Goal: Information Seeking & Learning: Learn about a topic

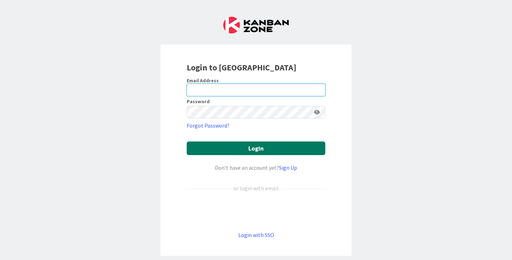
type input "[PERSON_NAME]"
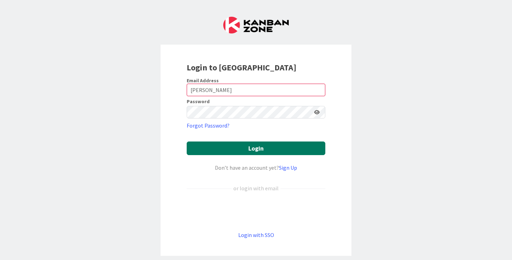
click at [251, 147] on button "Login" at bounding box center [256, 148] width 139 height 14
click at [251, 148] on button "Login" at bounding box center [256, 148] width 139 height 14
click at [206, 100] on label "Password" at bounding box center [198, 101] width 23 height 5
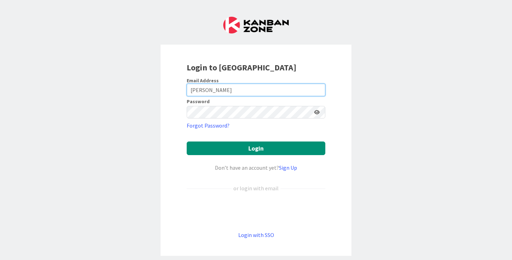
click at [217, 94] on input "[PERSON_NAME]" at bounding box center [256, 90] width 139 height 13
click at [211, 84] on input "[PERSON_NAME]" at bounding box center [256, 90] width 139 height 13
drag, startPoint x: 223, startPoint y: 92, endPoint x: 185, endPoint y: 94, distance: 38.7
click at [185, 94] on div "Login to [GEOGRAPHIC_DATA] Email Address [PERSON_NAME] Password Forgot Password…" at bounding box center [256, 150] width 191 height 211
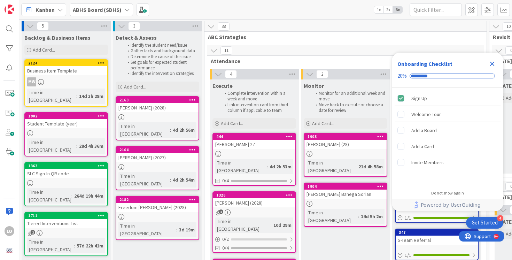
click at [493, 65] on icon "Close Checklist" at bounding box center [492, 64] width 8 height 8
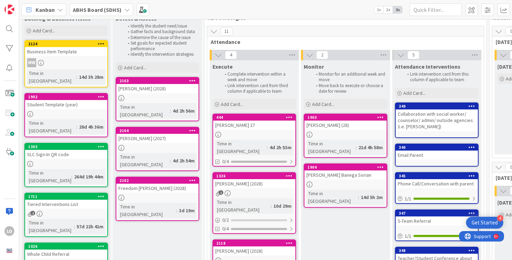
scroll to position [26, 0]
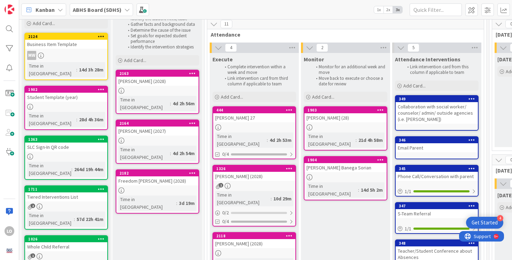
click at [149, 138] on div at bounding box center [157, 141] width 82 height 6
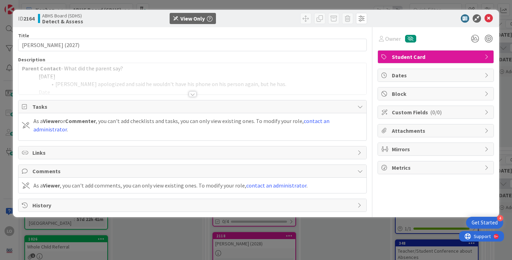
click at [193, 92] on div at bounding box center [193, 94] width 8 height 6
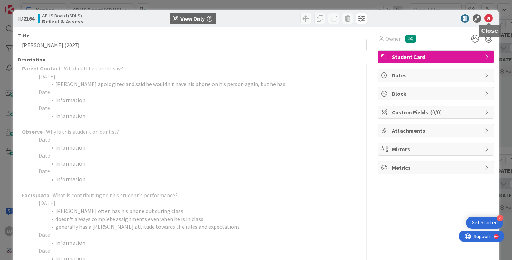
click at [490, 21] on icon at bounding box center [489, 18] width 8 height 8
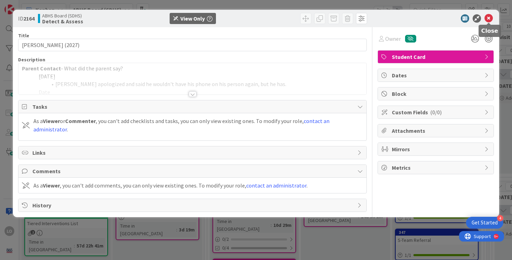
click at [488, 16] on icon at bounding box center [489, 18] width 8 height 8
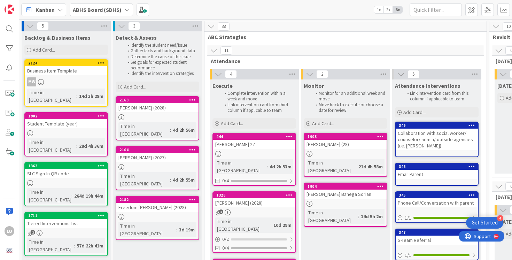
click at [108, 11] on b "ABHS Board (SDHS)" at bounding box center [97, 9] width 49 height 7
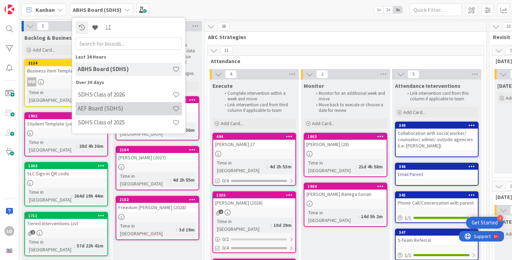
click at [108, 108] on h4 "AEF Board (SDHS)" at bounding box center [125, 108] width 95 height 7
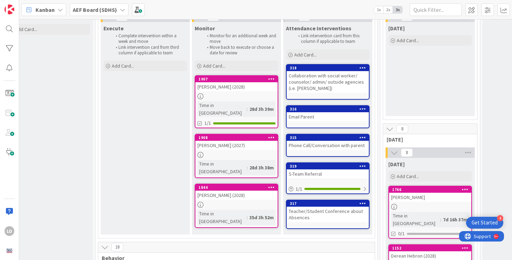
scroll to position [57, 116]
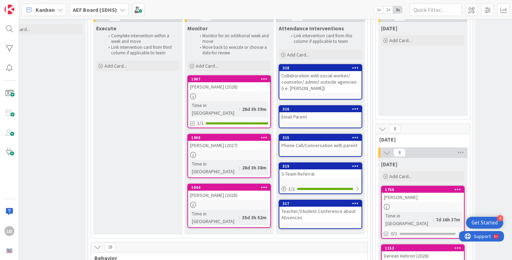
click at [228, 98] on div at bounding box center [229, 96] width 82 height 6
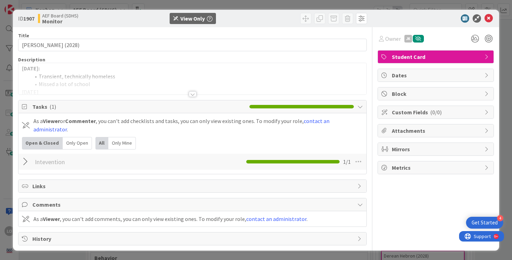
click at [192, 93] on div at bounding box center [193, 94] width 8 height 6
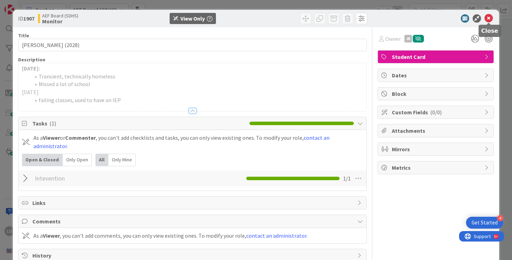
click at [490, 17] on icon at bounding box center [489, 18] width 8 height 8
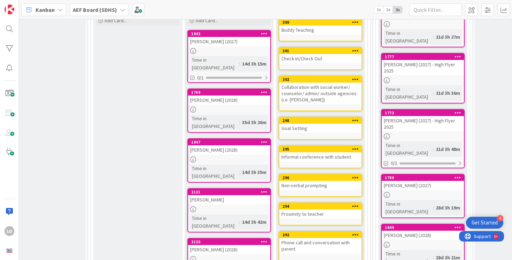
scroll to position [358, 116]
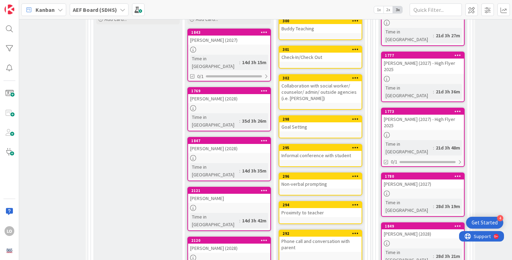
click at [223, 97] on div "1769 [PERSON_NAME] (2028) Time in [GEOGRAPHIC_DATA] : 35d 3h 26m" at bounding box center [229, 109] width 84 height 44
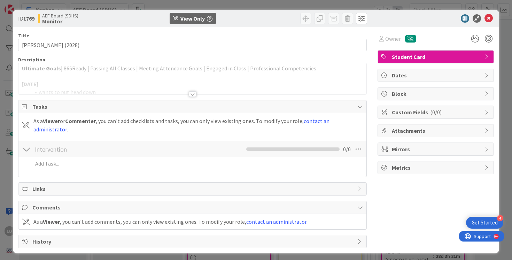
click at [192, 91] on div at bounding box center [192, 86] width 348 height 18
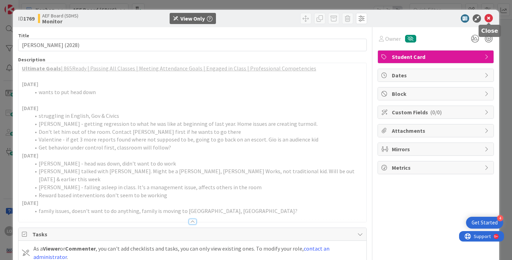
click at [488, 19] on icon at bounding box center [489, 18] width 8 height 8
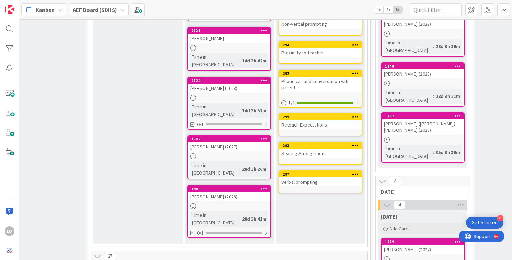
scroll to position [554, 116]
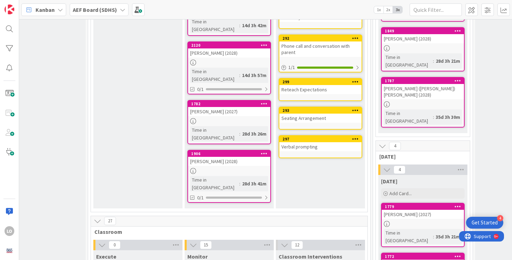
click at [430, 203] on div "1779 [PERSON_NAME] (2027) Time in [GEOGRAPHIC_DATA] : 35d 3h 21m" at bounding box center [423, 225] width 84 height 44
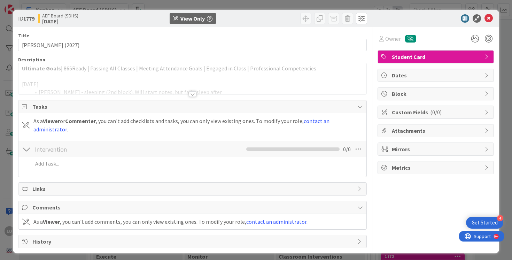
click at [190, 92] on div at bounding box center [193, 94] width 8 height 6
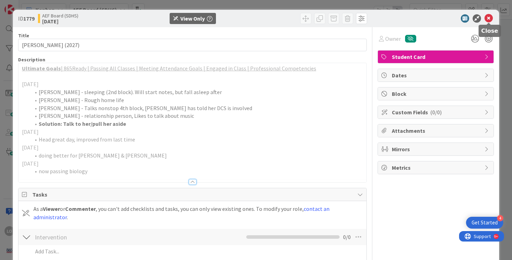
click at [488, 18] on icon at bounding box center [489, 18] width 8 height 8
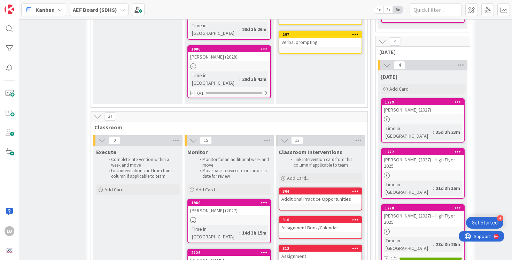
scroll to position [660, 116]
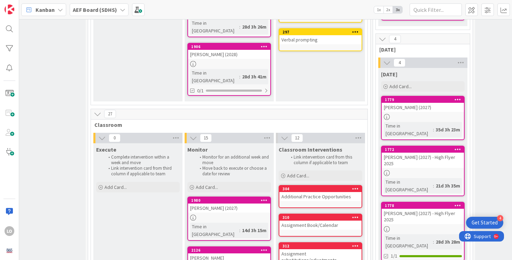
click at [424, 226] on div at bounding box center [423, 229] width 82 height 6
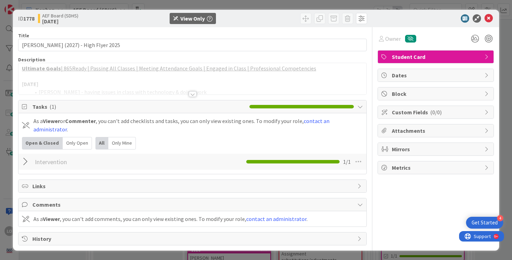
click at [190, 95] on div at bounding box center [193, 94] width 8 height 6
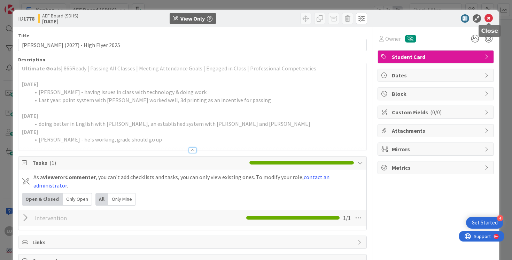
click at [490, 18] on icon at bounding box center [489, 18] width 8 height 8
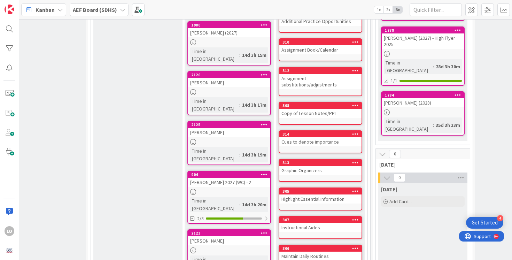
scroll to position [842, 116]
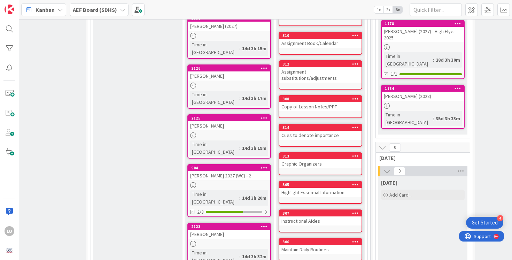
click at [224, 190] on div "Time in [GEOGRAPHIC_DATA]" at bounding box center [214, 197] width 49 height 15
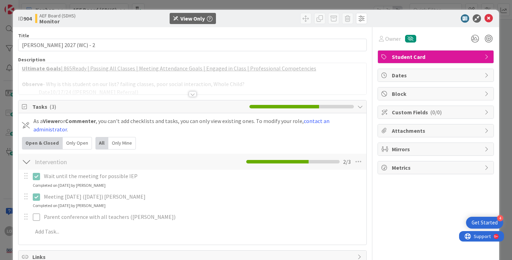
click at [190, 96] on div at bounding box center [193, 94] width 8 height 6
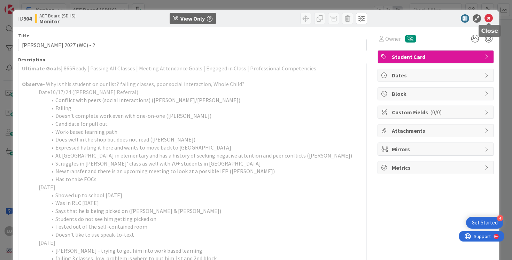
click at [492, 18] on icon at bounding box center [489, 18] width 8 height 8
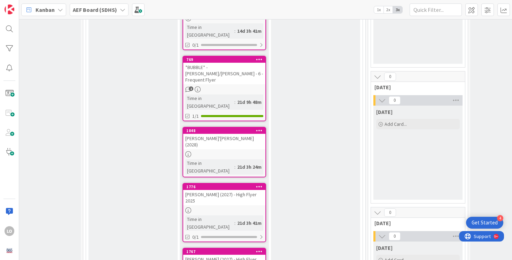
scroll to position [1185, 121]
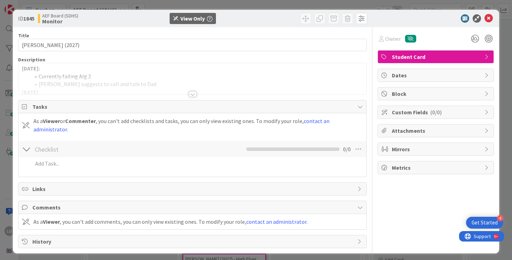
click at [190, 95] on div at bounding box center [193, 94] width 8 height 6
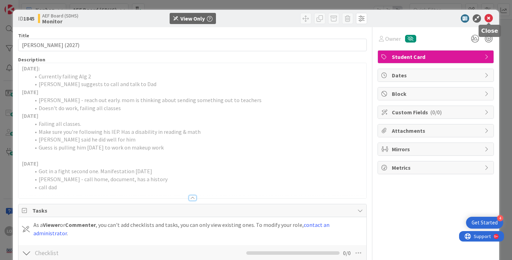
click at [488, 17] on icon at bounding box center [489, 18] width 8 height 8
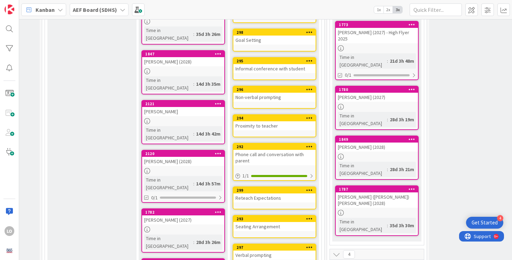
scroll to position [462, 162]
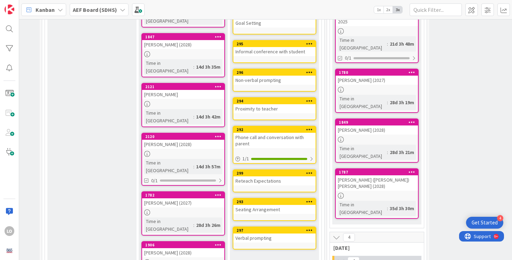
click at [366, 175] on div "[PERSON_NAME] ([PERSON_NAME]) [PERSON_NAME] (2028)" at bounding box center [377, 182] width 82 height 15
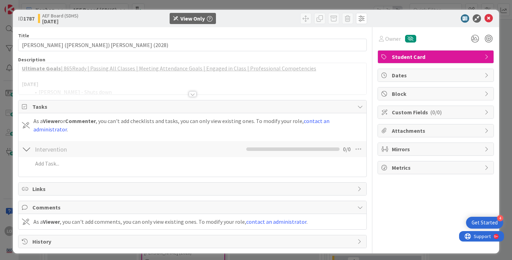
click at [193, 94] on div at bounding box center [193, 94] width 8 height 6
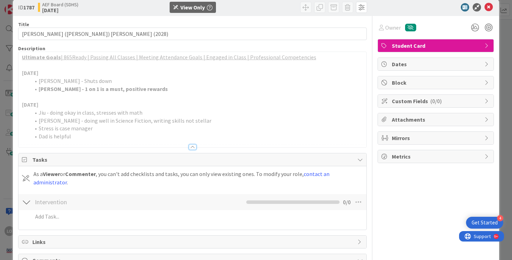
scroll to position [13, 0]
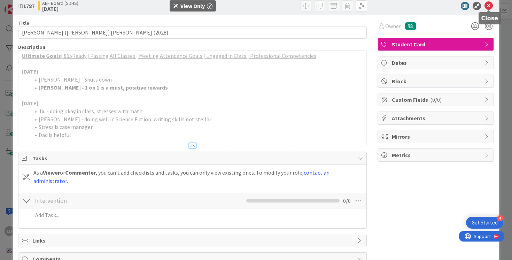
click at [488, 8] on icon at bounding box center [489, 6] width 8 height 8
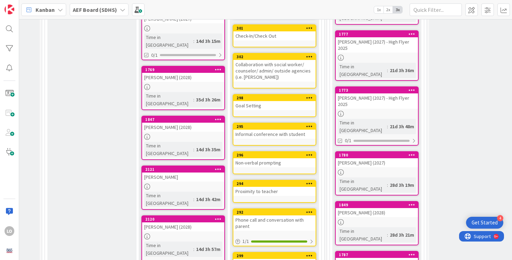
scroll to position [378, 162]
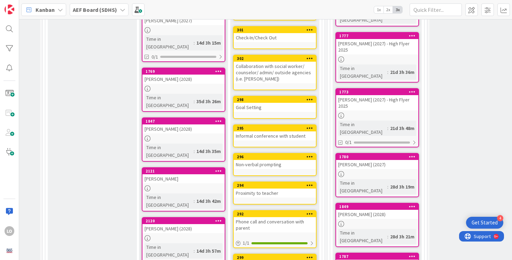
click at [374, 171] on div at bounding box center [377, 174] width 82 height 6
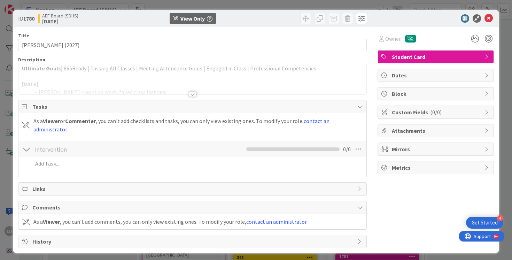
click at [194, 94] on div at bounding box center [193, 94] width 8 height 6
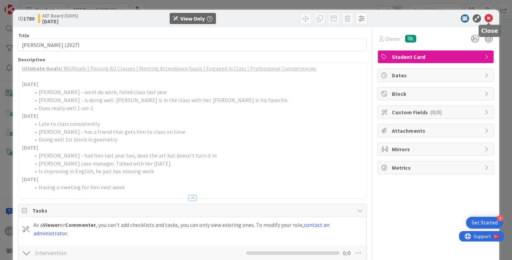
click at [487, 16] on icon at bounding box center [489, 18] width 8 height 8
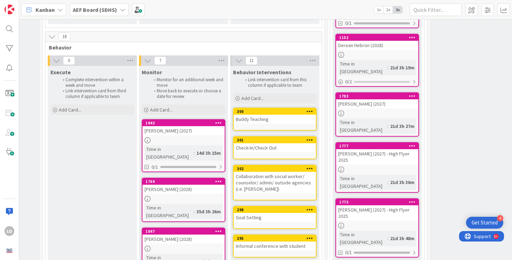
scroll to position [268, 162]
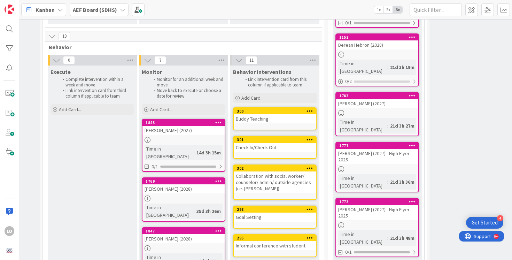
click at [372, 149] on div "[PERSON_NAME] (2027) - High Flyer 2025" at bounding box center [377, 156] width 82 height 15
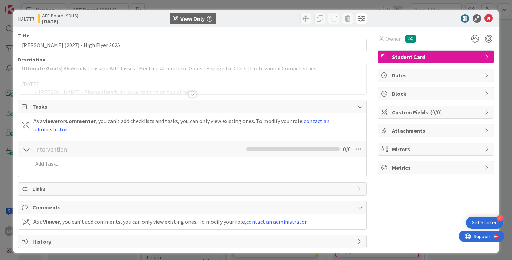
click at [191, 93] on div at bounding box center [193, 94] width 8 height 6
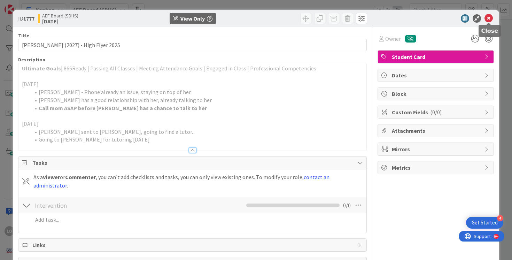
click at [488, 20] on icon at bounding box center [489, 18] width 8 height 8
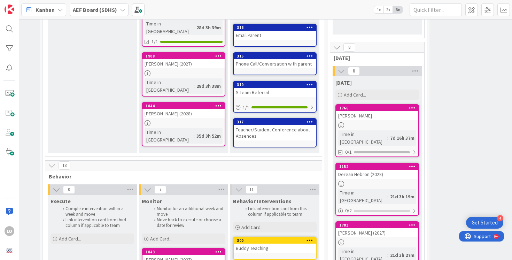
scroll to position [135, 161]
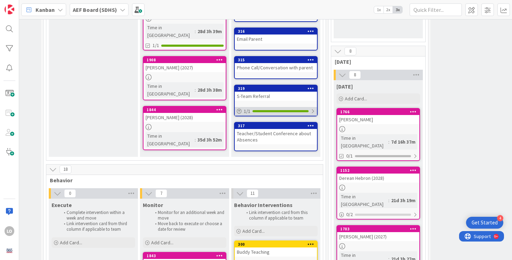
click at [309, 113] on div "1 / 1" at bounding box center [276, 111] width 82 height 9
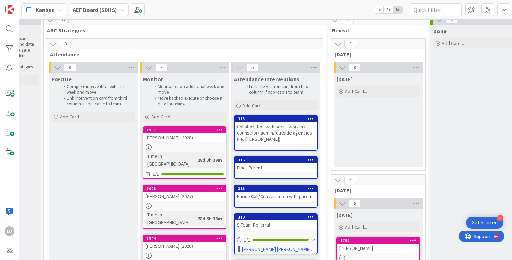
scroll to position [0, 161]
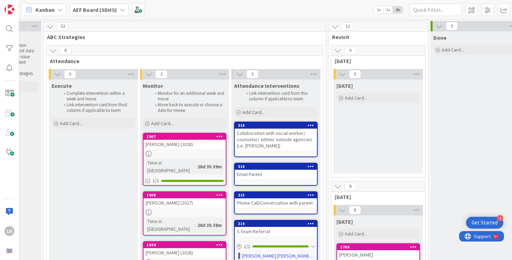
click at [93, 9] on b "AEF Board (SDHS)" at bounding box center [95, 9] width 44 height 7
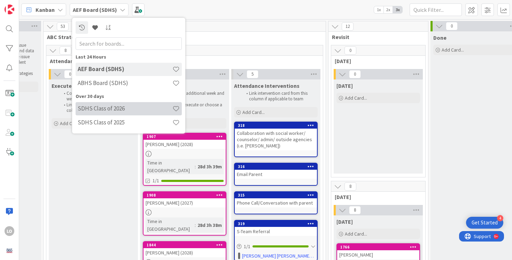
click at [106, 109] on h4 "SDHS Class of 2026" at bounding box center [125, 108] width 95 height 7
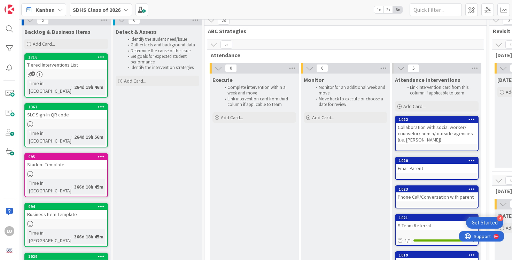
scroll to position [8, 0]
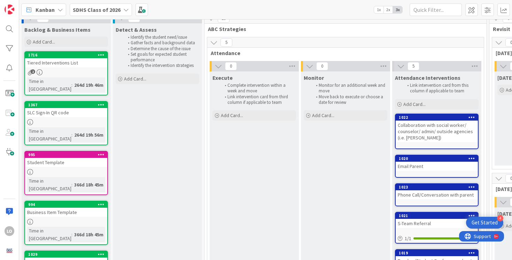
click at [69, 71] on div "2" at bounding box center [66, 72] width 82 height 6
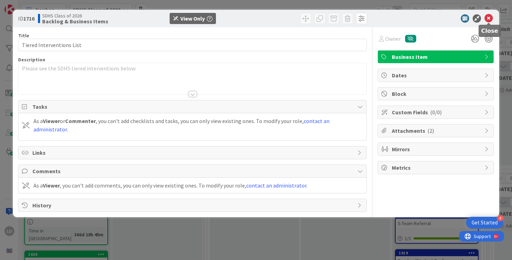
click at [486, 18] on icon at bounding box center [489, 18] width 8 height 8
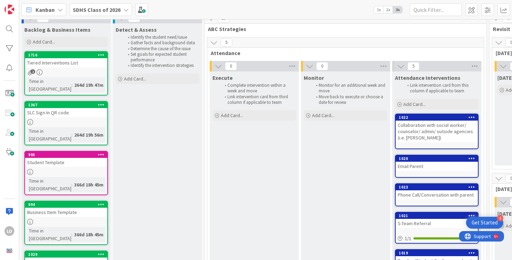
click at [80, 169] on div at bounding box center [66, 172] width 82 height 6
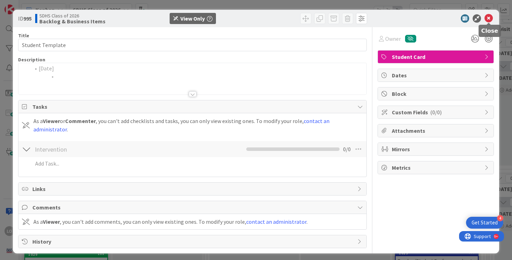
click at [491, 16] on icon at bounding box center [489, 18] width 8 height 8
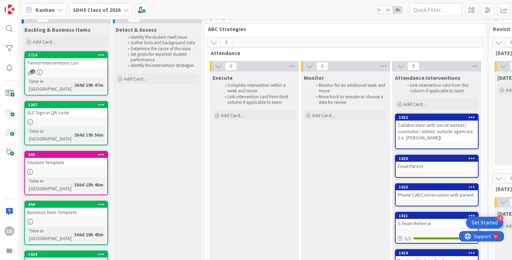
click at [114, 9] on b "SDHS Class of 2026" at bounding box center [97, 9] width 48 height 7
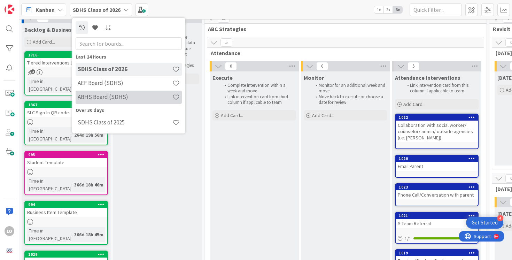
click at [112, 96] on h4 "ABHS Board (SDHS)" at bounding box center [125, 96] width 95 height 7
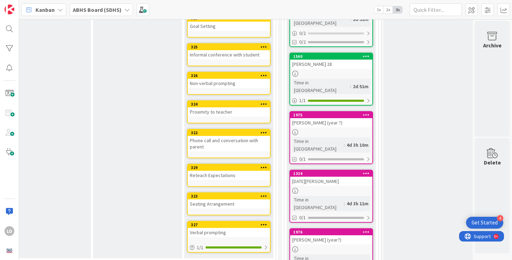
scroll to position [552, 208]
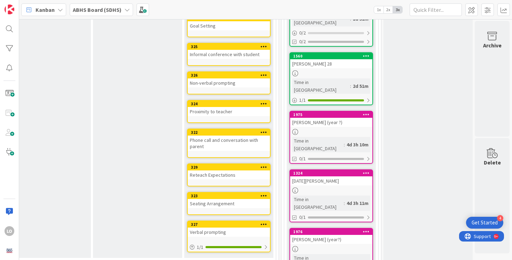
click at [328, 246] on div at bounding box center [331, 249] width 82 height 6
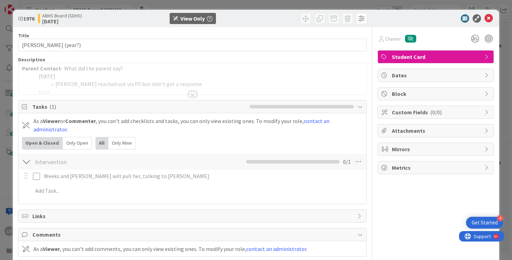
click at [193, 93] on div at bounding box center [193, 94] width 8 height 6
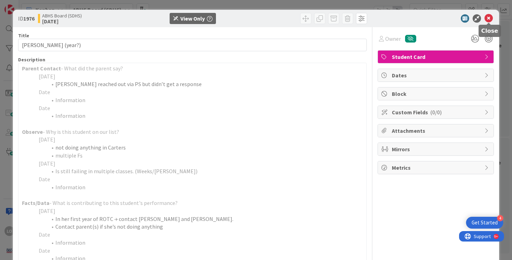
click at [489, 17] on icon at bounding box center [489, 18] width 8 height 8
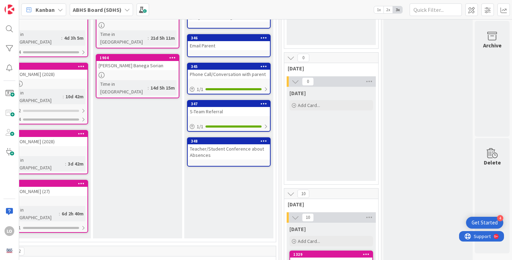
scroll to position [0, 208]
